Goal: Check status: Check status

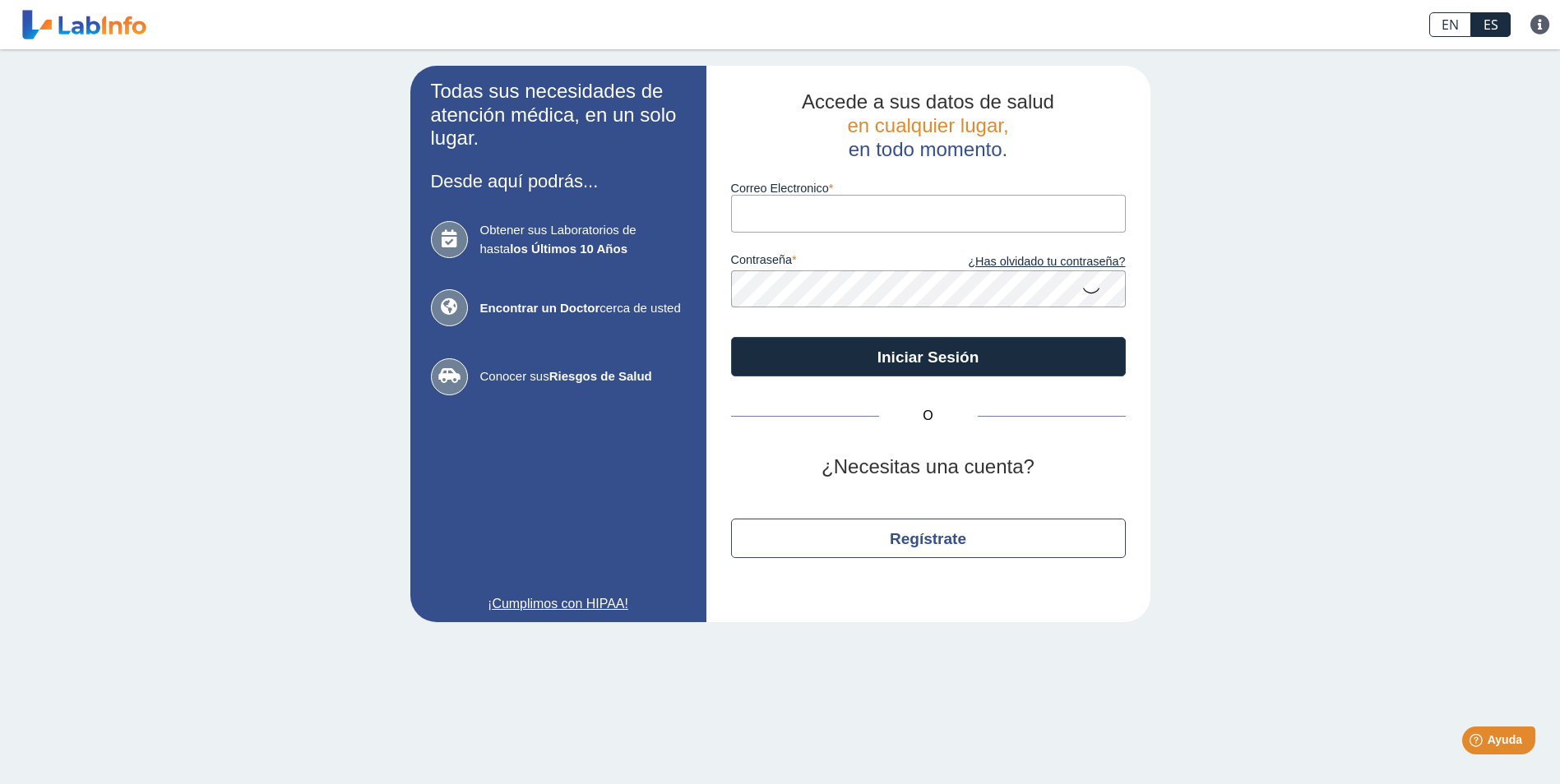
click at [746, 199] on input "Correo Electronico" at bounding box center [928, 213] width 395 height 37
type input "[EMAIL_ADDRESS][DOMAIN_NAME]"
click at [731, 337] on button "Iniciar Sesión" at bounding box center [928, 357] width 395 height 40
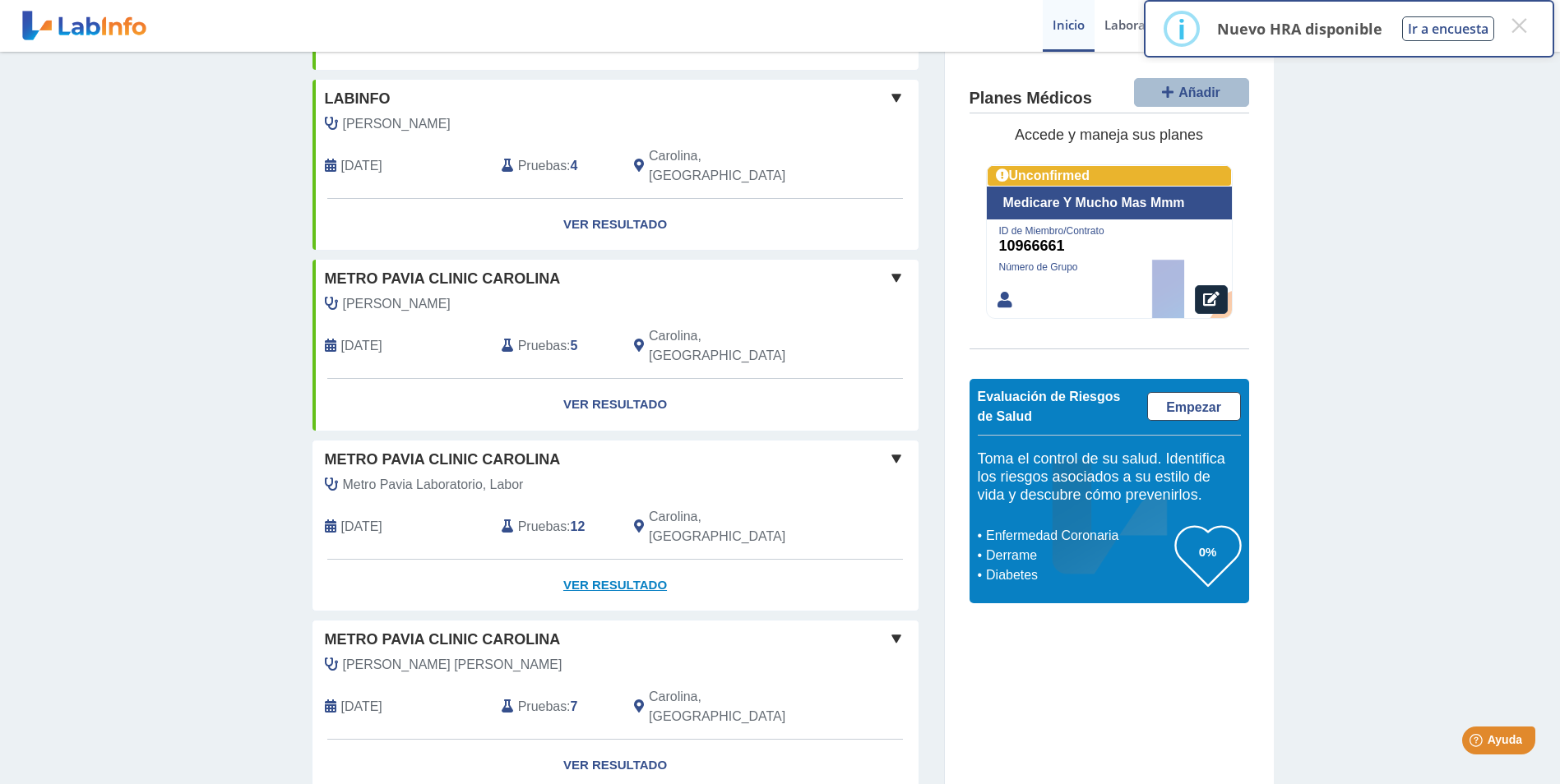
scroll to position [493, 0]
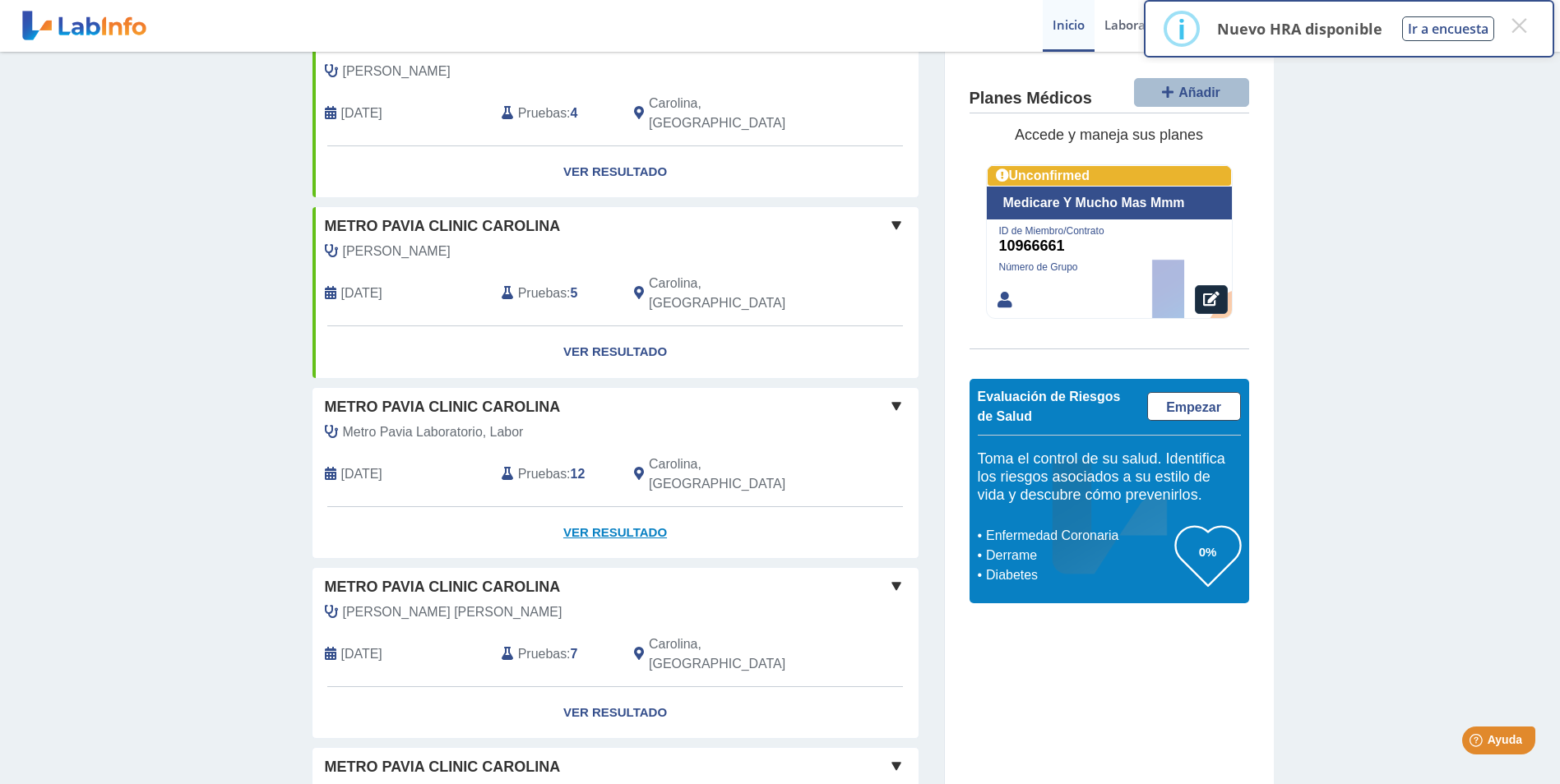
click at [600, 508] on link "Ver Resultado" at bounding box center [615, 533] width 606 height 51
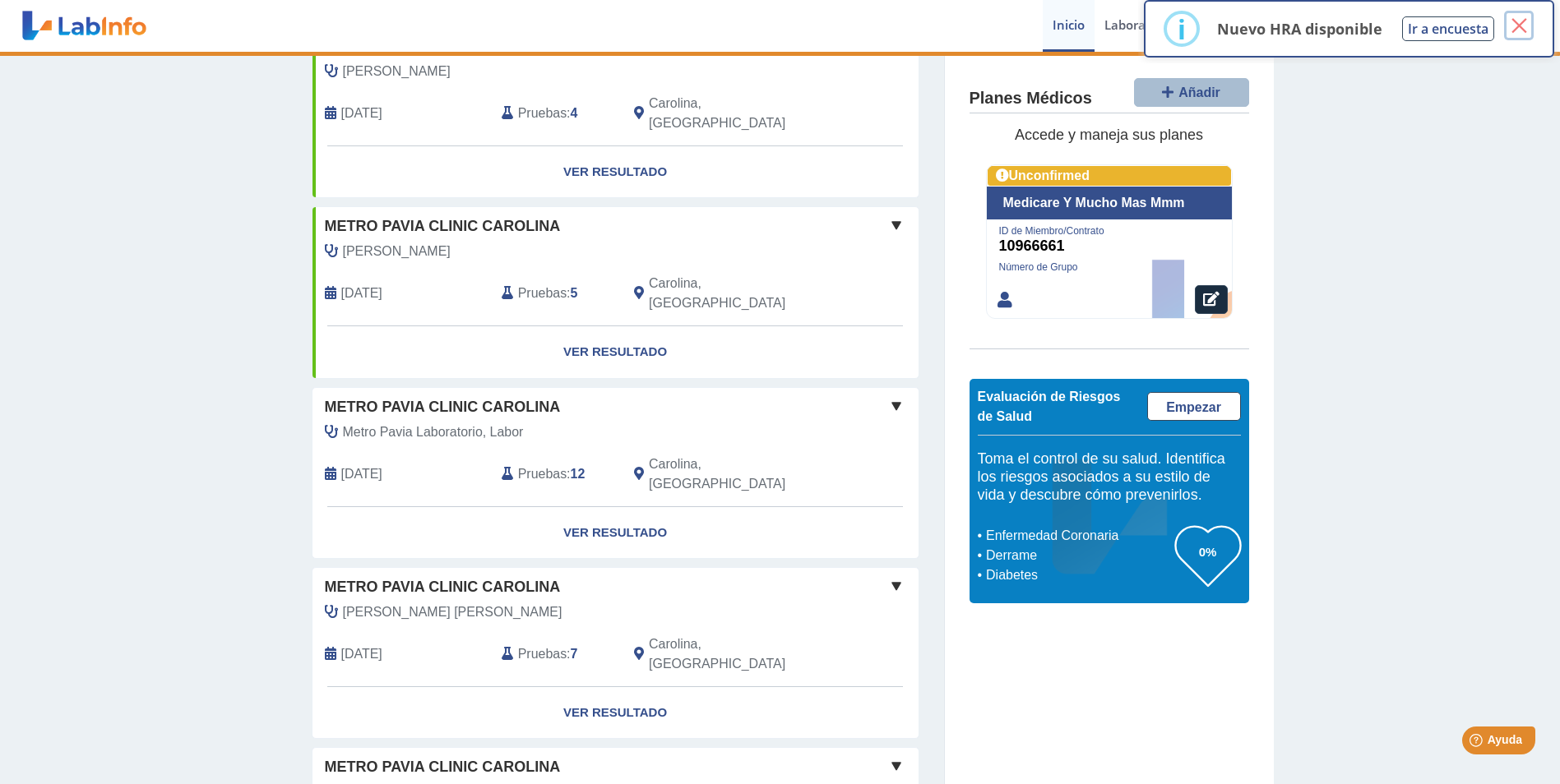
click at [1514, 28] on button "×" at bounding box center [1518, 25] width 30 height 30
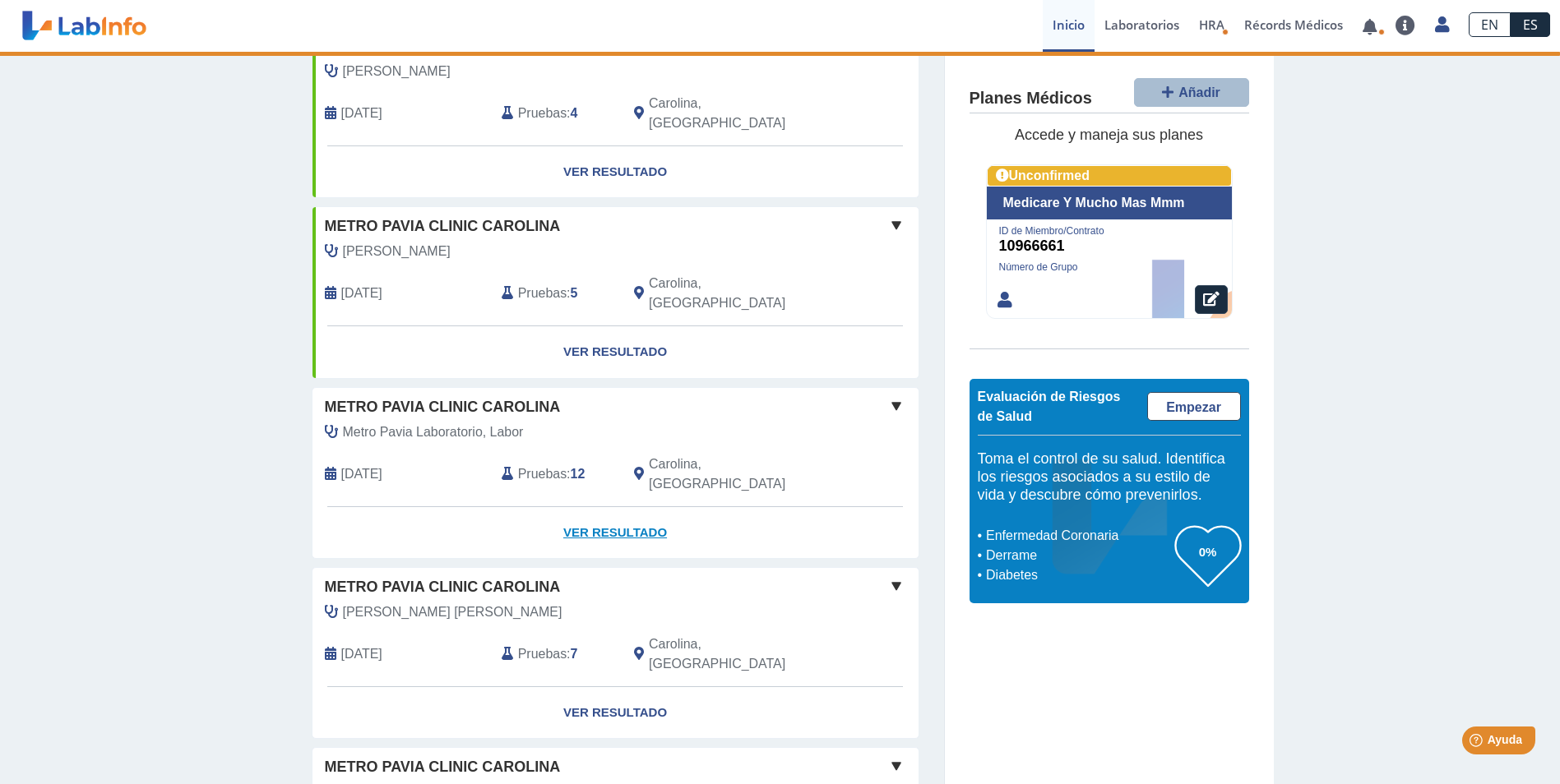
click at [580, 508] on link "Ver Resultado" at bounding box center [615, 533] width 606 height 51
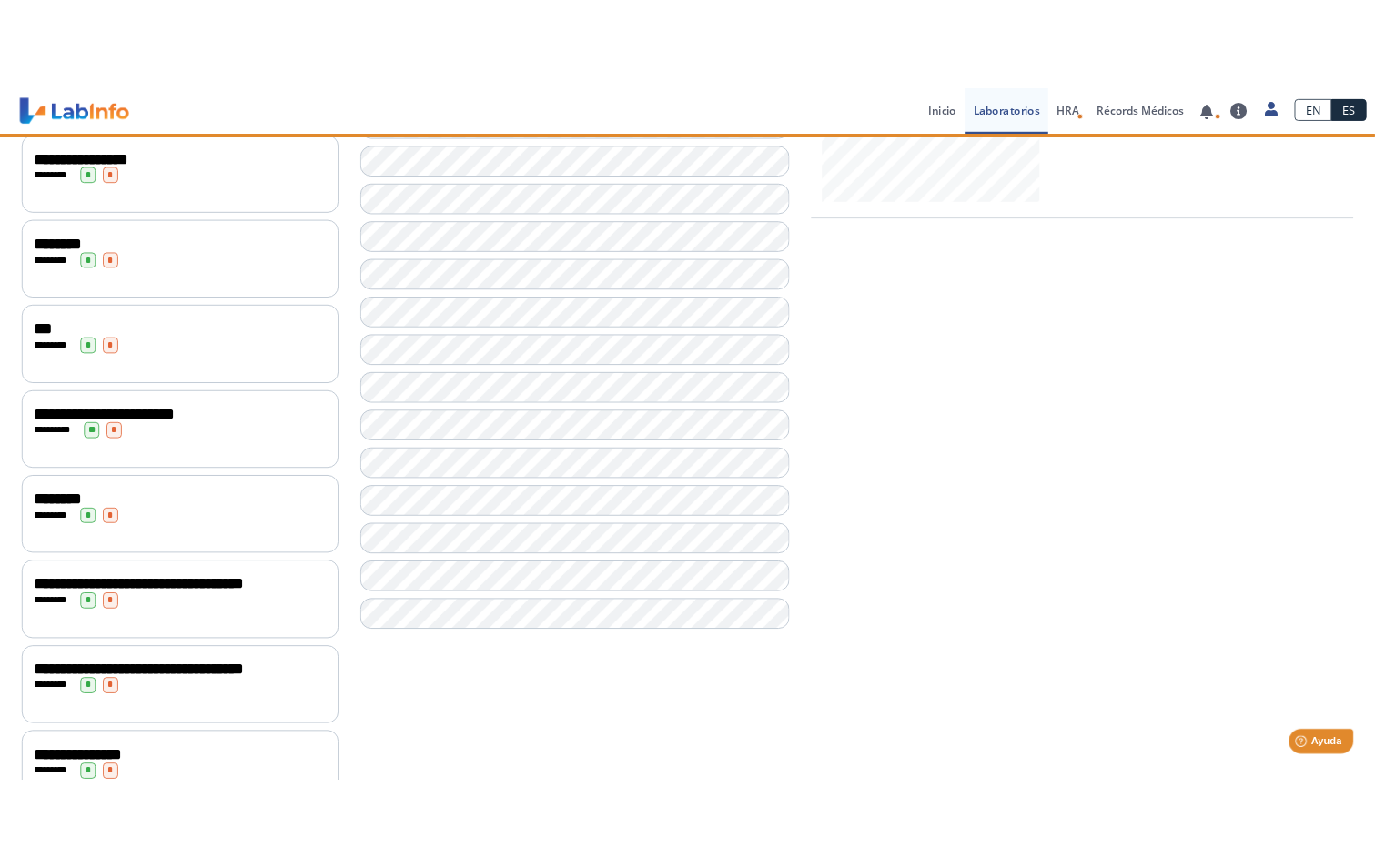
scroll to position [568, 0]
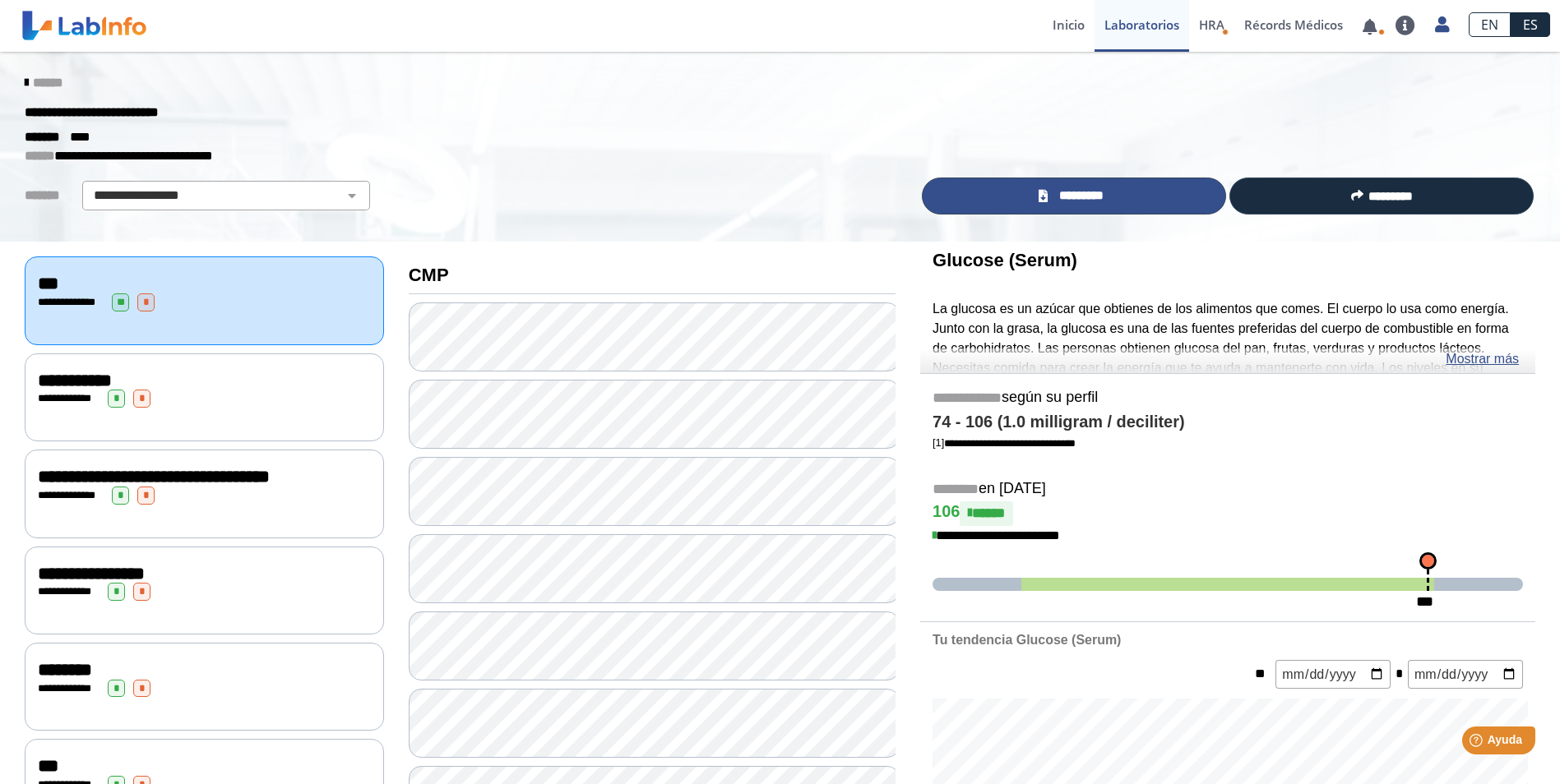
click at [1107, 193] on link "*********" at bounding box center [1073, 196] width 304 height 37
